Goal: Navigation & Orientation: Understand site structure

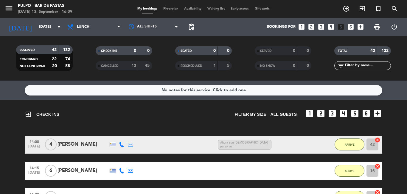
scroll to position [857, 0]
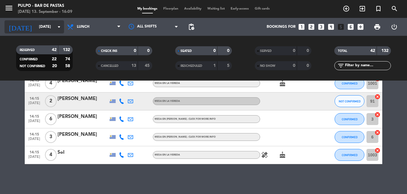
click at [52, 24] on input "[DATE]" at bounding box center [61, 27] width 50 height 10
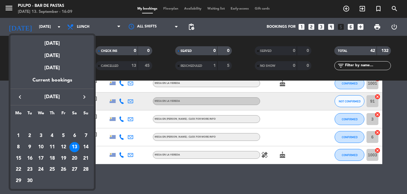
click at [107, 24] on div at bounding box center [203, 97] width 407 height 194
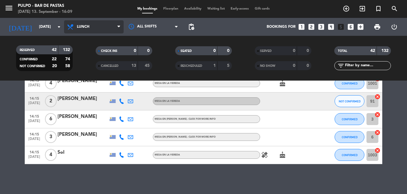
click at [88, 25] on span "Lunch" at bounding box center [83, 27] width 13 height 4
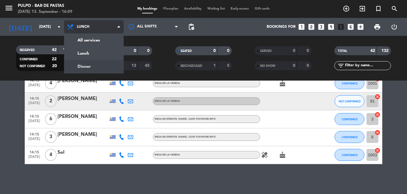
click at [79, 65] on div "menu Pulpo - Bar de Pastas [DATE] 13. September - 16:09 My bookings Floorplan A…" at bounding box center [203, 40] width 407 height 80
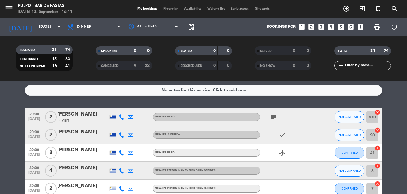
scroll to position [60, 0]
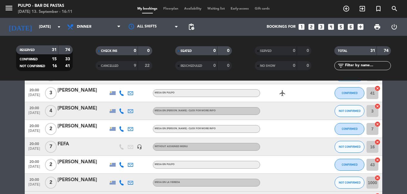
click at [137, 148] on icon "headset_mic" at bounding box center [139, 146] width 5 height 5
click at [250, 144] on div "Without assigned menu" at bounding box center [206, 147] width 107 height 8
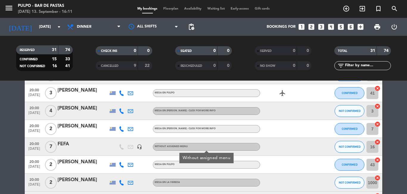
click at [250, 144] on div "Without assigned menu" at bounding box center [206, 147] width 107 height 8
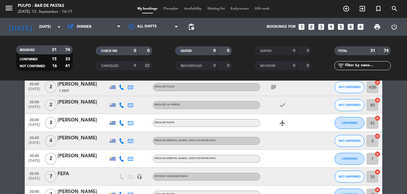
scroll to position [0, 0]
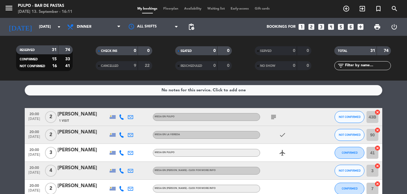
click at [162, 8] on span "Floorplan" at bounding box center [170, 8] width 21 height 3
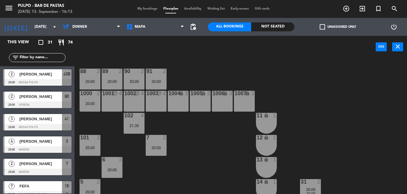
click at [114, 103] on div "1001 block 4" at bounding box center [112, 101] width 21 height 21
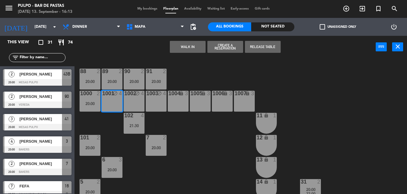
click at [122, 99] on div "1001 block 4" at bounding box center [112, 101] width 21 height 21
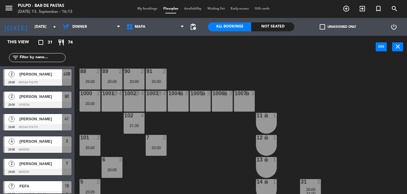
click at [139, 102] on div "1002 block 4" at bounding box center [134, 101] width 21 height 21
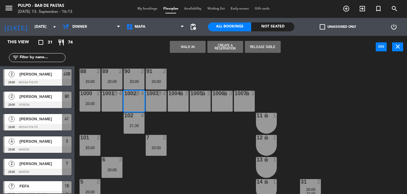
click at [139, 102] on div "1002 block 4" at bounding box center [134, 101] width 21 height 21
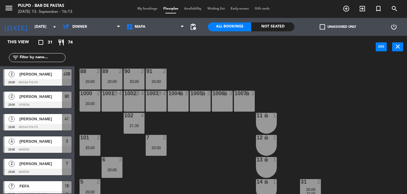
click at [161, 99] on div "1003 block 4" at bounding box center [156, 101] width 21 height 21
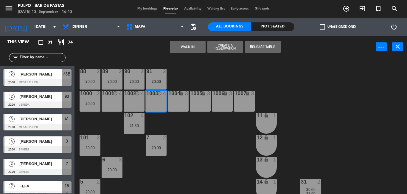
click at [160, 101] on div "1003 block 4" at bounding box center [156, 101] width 21 height 21
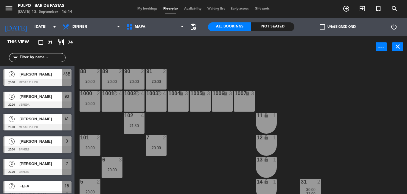
click at [102, 93] on div "1001" at bounding box center [102, 93] width 0 height 5
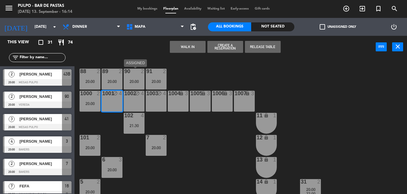
click at [130, 89] on div "90 2 20:00" at bounding box center [134, 79] width 21 height 21
click at [136, 86] on div "90 2 20:00" at bounding box center [134, 79] width 21 height 21
click at [123, 96] on div "1002" at bounding box center [124, 94] width 10 height 6
click at [130, 106] on div "1002 block 4" at bounding box center [134, 101] width 21 height 21
click at [114, 110] on div "1001 block 4" at bounding box center [112, 101] width 21 height 21
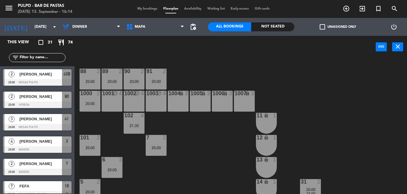
click at [158, 98] on div "1003 block 4" at bounding box center [156, 101] width 21 height 21
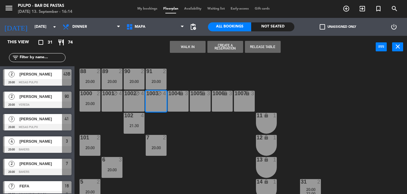
click at [158, 98] on div "1003 block 4" at bounding box center [156, 101] width 21 height 21
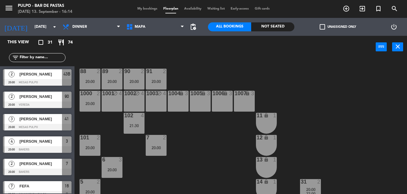
click at [139, 103] on div "1002 block 4" at bounding box center [134, 101] width 21 height 21
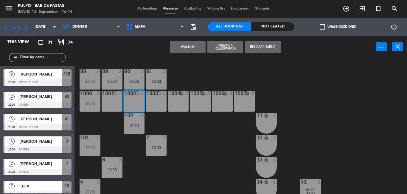
click at [139, 103] on div "1002 block 4" at bounding box center [134, 101] width 21 height 21
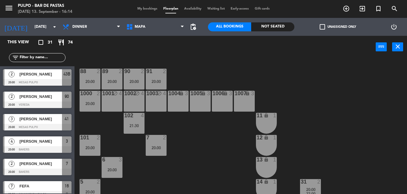
click at [139, 103] on div "1002 block 4" at bounding box center [134, 101] width 21 height 21
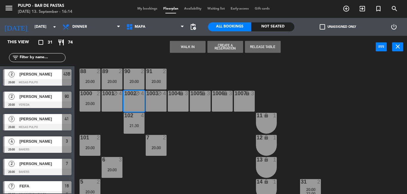
drag, startPoint x: 127, startPoint y: 105, endPoint x: 123, endPoint y: 105, distance: 4.5
click at [127, 104] on div "1002 block 4" at bounding box center [134, 101] width 21 height 21
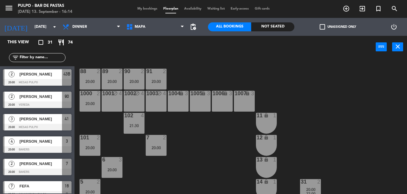
click at [117, 106] on div "1001 block 4" at bounding box center [112, 101] width 21 height 21
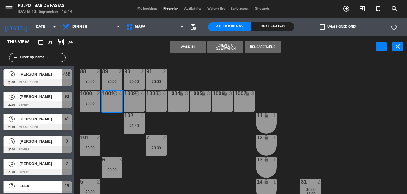
click at [117, 106] on div "1001 block 4" at bounding box center [112, 101] width 21 height 21
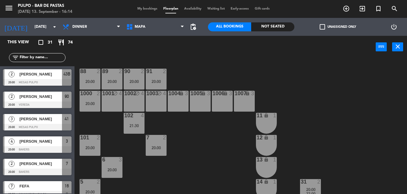
click at [159, 105] on div "1003 block 4" at bounding box center [156, 101] width 21 height 21
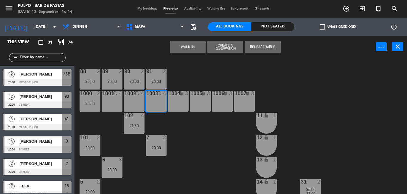
click at [159, 105] on div "1003 block 4" at bounding box center [156, 101] width 21 height 21
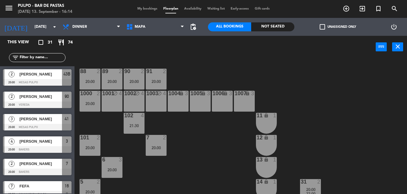
drag, startPoint x: 147, startPoint y: 107, endPoint x: 137, endPoint y: 110, distance: 10.6
click at [137, 110] on div "1002 block 4" at bounding box center [134, 101] width 21 height 21
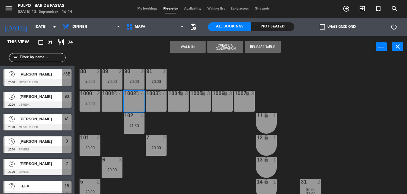
click at [139, 110] on div "1002 block 4" at bounding box center [134, 101] width 21 height 21
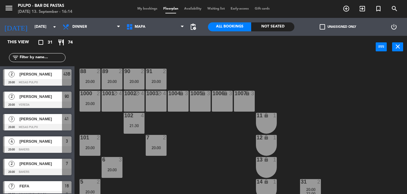
click at [195, 9] on span "Availability" at bounding box center [192, 8] width 23 height 3
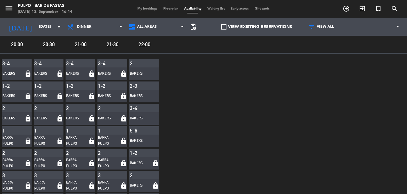
click at [24, 45] on span "20:00" at bounding box center [17, 44] width 30 height 9
click at [46, 39] on div "20:00 20:30 21:00 21:30 22:00" at bounding box center [203, 45] width 407 height 18
click at [172, 27] on span "All areas" at bounding box center [157, 26] width 62 height 13
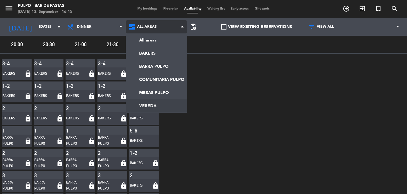
click at [158, 107] on main "menu Pulpo - Bar de Pastas [DATE] 13. September - 16:15 My bookings Floorplan A…" at bounding box center [203, 97] width 407 height 194
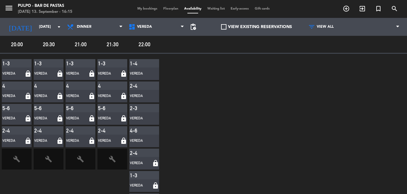
click at [214, 9] on span "Waiting list" at bounding box center [215, 8] width 23 height 3
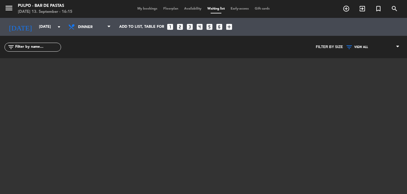
click at [241, 9] on span "Early-access" at bounding box center [240, 8] width 24 height 3
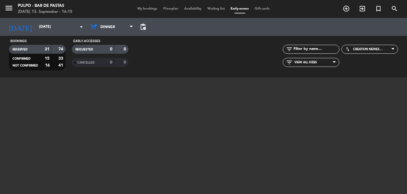
click at [273, 10] on span "Gift cards" at bounding box center [262, 8] width 21 height 3
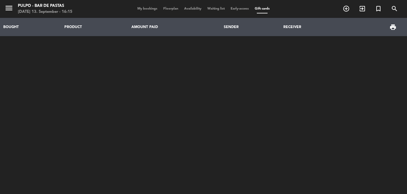
click at [146, 9] on span "My bookings" at bounding box center [147, 8] width 26 height 3
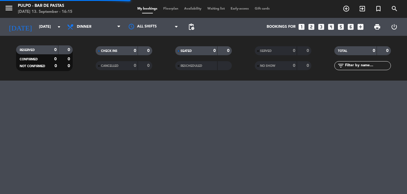
click at [170, 10] on span "Floorplan" at bounding box center [170, 8] width 21 height 3
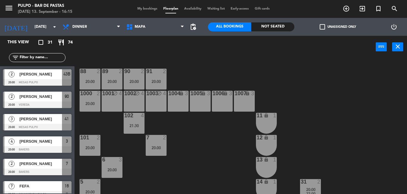
click at [137, 102] on div "1002 block 4" at bounding box center [134, 101] width 21 height 21
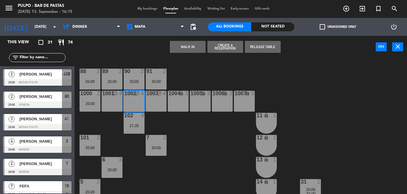
click at [139, 100] on div "1002 block 4" at bounding box center [134, 101] width 21 height 21
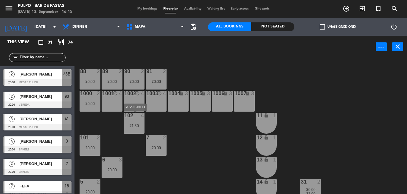
click at [140, 131] on div "102 4 21:30" at bounding box center [134, 123] width 21 height 21
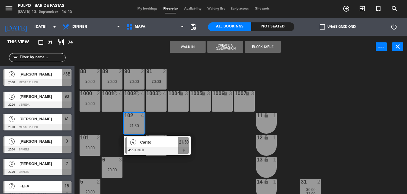
click at [139, 125] on div "21:30" at bounding box center [134, 125] width 21 height 4
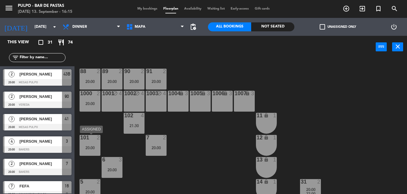
click at [94, 144] on div "101 2 20:00" at bounding box center [90, 145] width 21 height 21
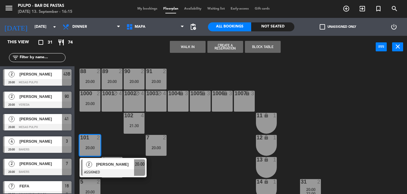
click at [95, 144] on div "101 2 20:00" at bounding box center [90, 145] width 21 height 21
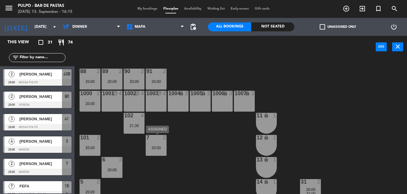
click at [162, 146] on div "20:00" at bounding box center [156, 147] width 21 height 4
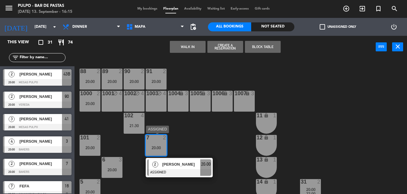
drag, startPoint x: 157, startPoint y: 148, endPoint x: 137, endPoint y: 158, distance: 22.2
click at [158, 148] on div "20:00" at bounding box center [156, 147] width 21 height 4
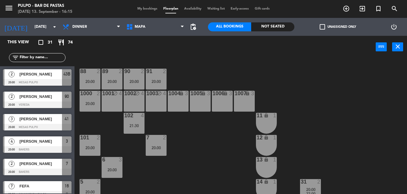
click at [125, 165] on div "88 2 20:00 89 2 20:00 90 2 20:00 91 2 20:00 1000 2 20:00 1001 block 4 1002 bloc…" at bounding box center [243, 126] width 328 height 136
click at [120, 168] on div "20:00" at bounding box center [112, 169] width 21 height 4
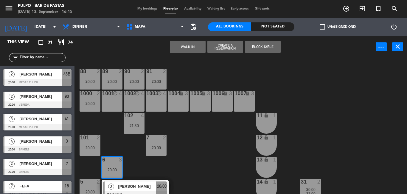
click at [120, 169] on div "20:00" at bounding box center [112, 169] width 21 height 4
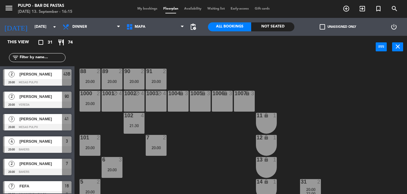
scroll to position [89, 0]
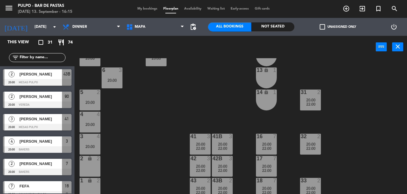
click at [82, 98] on div "5 2 20:00" at bounding box center [90, 99] width 21 height 21
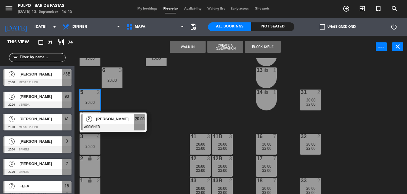
click at [82, 98] on div "5 2 20:00" at bounding box center [90, 99] width 21 height 21
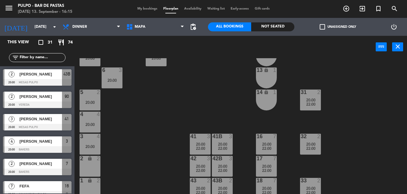
click at [93, 124] on div "20:00" at bounding box center [90, 124] width 21 height 4
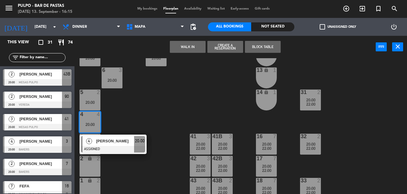
click at [93, 124] on div "20:00" at bounding box center [90, 124] width 21 height 4
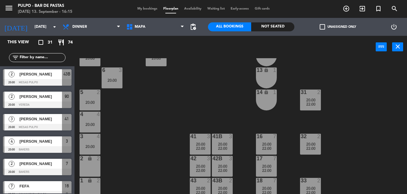
click at [94, 151] on div "3 4 20:00" at bounding box center [90, 143] width 21 height 21
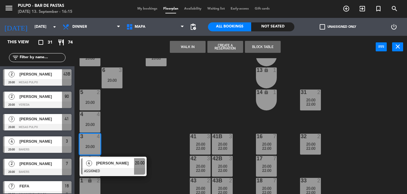
click at [94, 151] on div "3 4 20:00" at bounding box center [90, 143] width 21 height 21
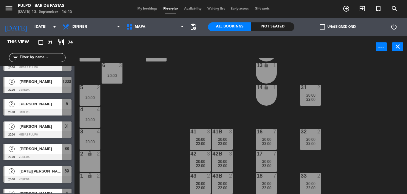
scroll to position [0, 0]
